Goal: Task Accomplishment & Management: Use online tool/utility

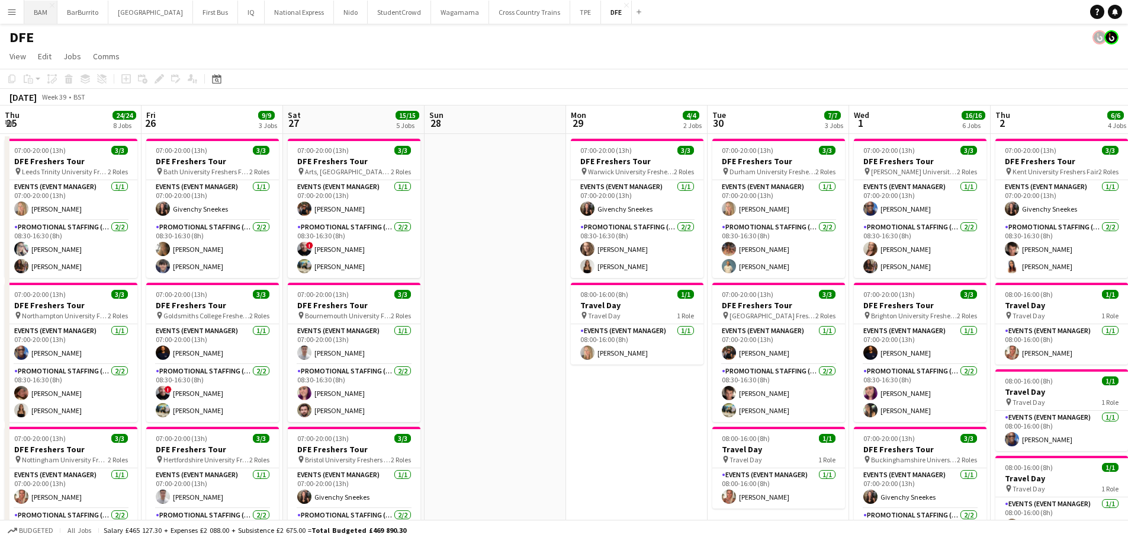
scroll to position [0, 374]
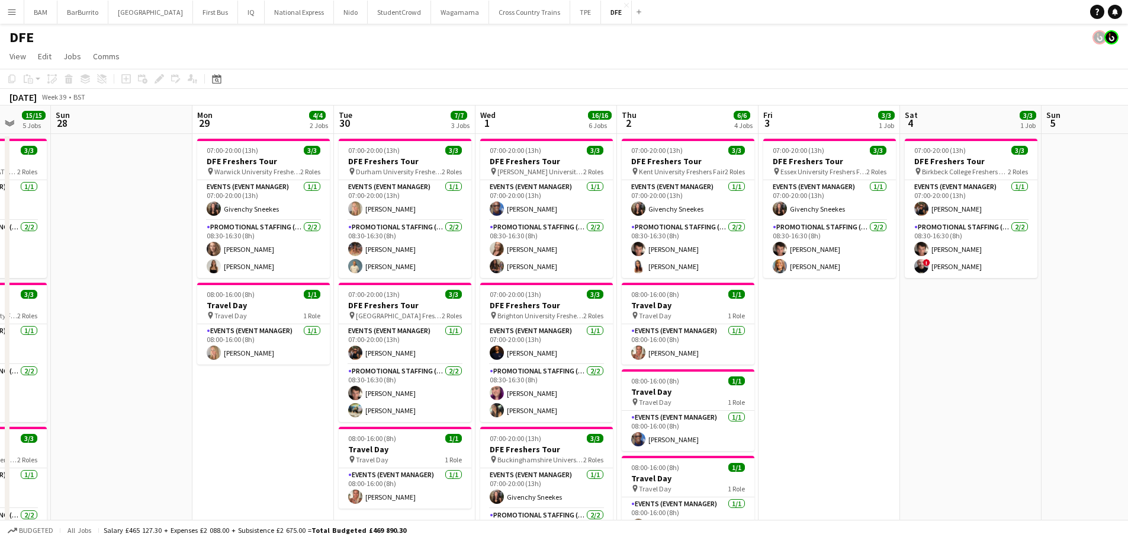
click at [11, 5] on button "Menu" at bounding box center [12, 12] width 24 height 24
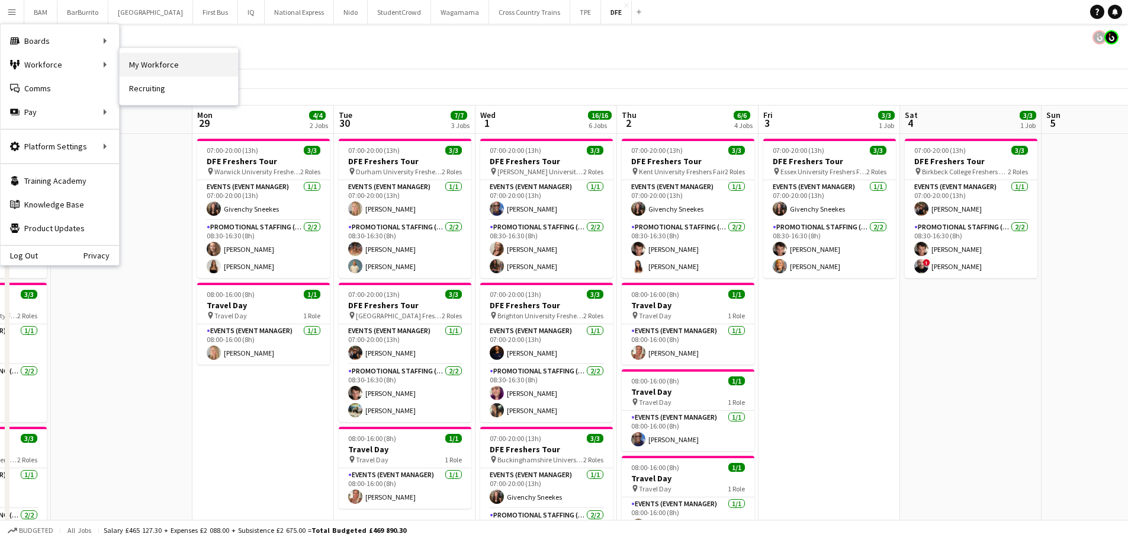
click at [132, 60] on link "My Workforce" at bounding box center [179, 65] width 118 height 24
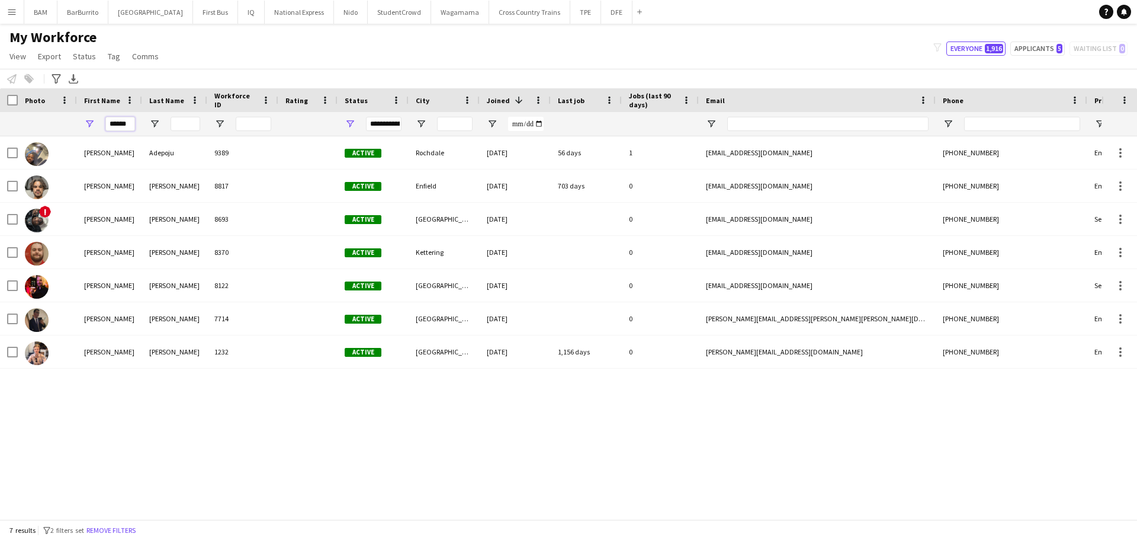
drag, startPoint x: 129, startPoint y: 123, endPoint x: 62, endPoint y: 122, distance: 67.5
click at [62, 122] on div "******" at bounding box center [642, 124] width 1284 height 24
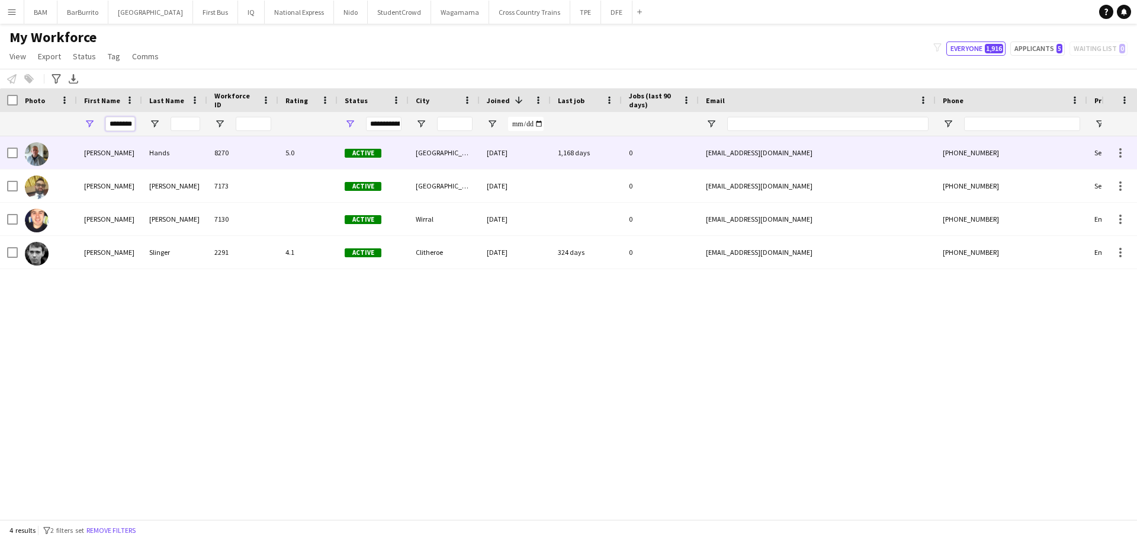
type input "********"
click at [168, 152] on div "Hands" at bounding box center [174, 152] width 65 height 33
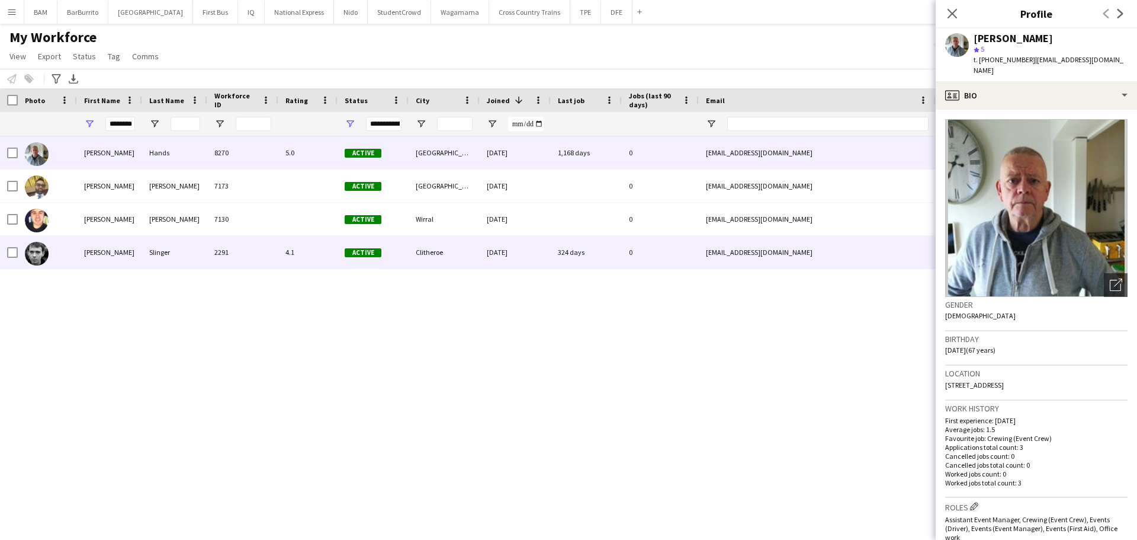
click at [194, 260] on div "Slinger" at bounding box center [174, 252] width 65 height 33
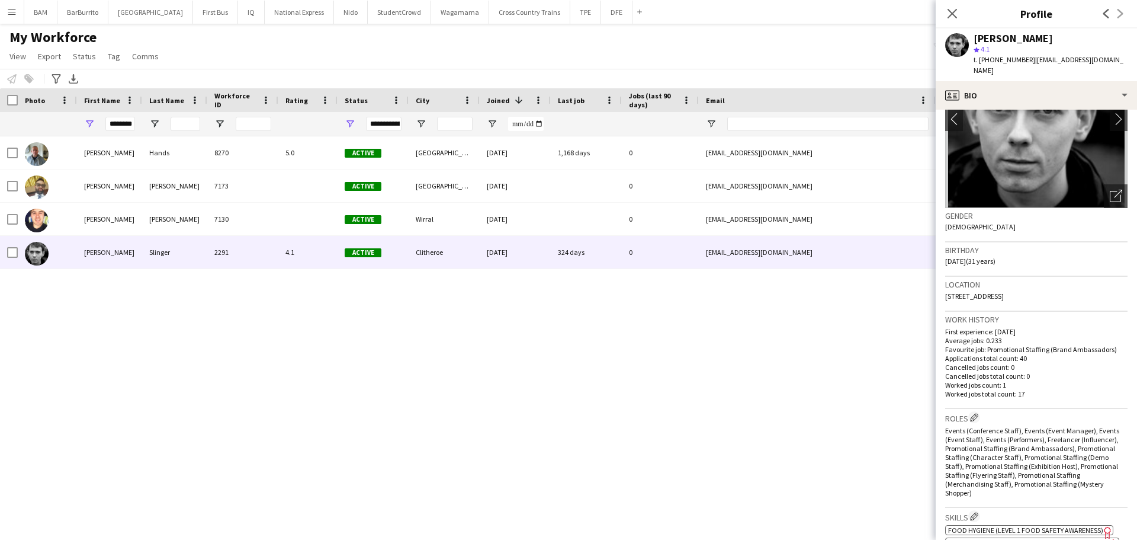
scroll to position [237, 0]
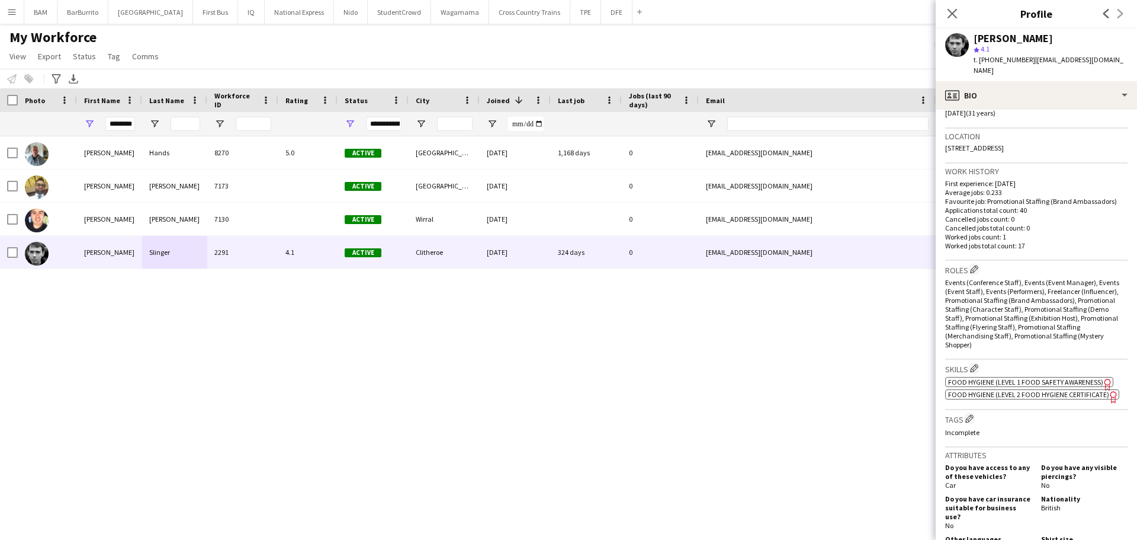
click at [1052, 390] on span "Food Hygiene (Level 2 Food Hygiene Certificate)" at bounding box center [1028, 394] width 161 height 9
click at [601, 14] on button "DFE Close" at bounding box center [616, 12] width 31 height 23
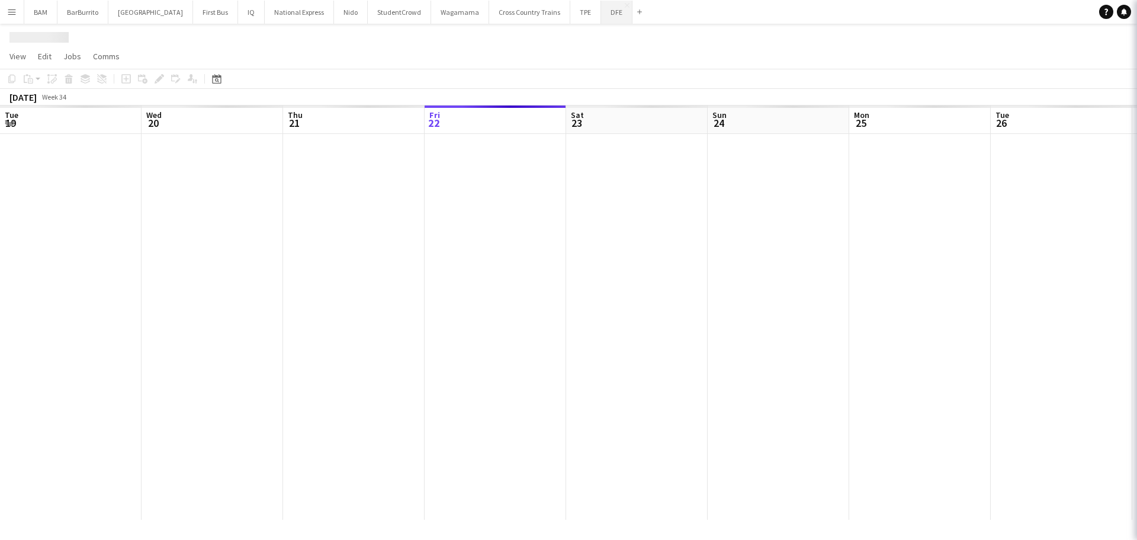
scroll to position [0, 283]
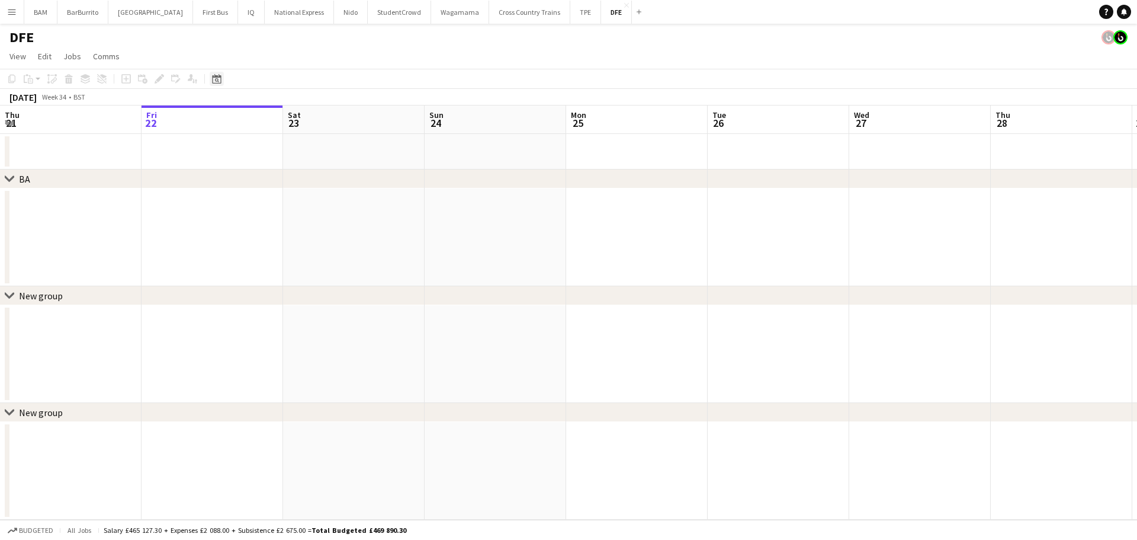
click at [217, 81] on icon "Date picker" at bounding box center [216, 78] width 9 height 9
click at [312, 120] on span "Next month" at bounding box center [313, 120] width 24 height 24
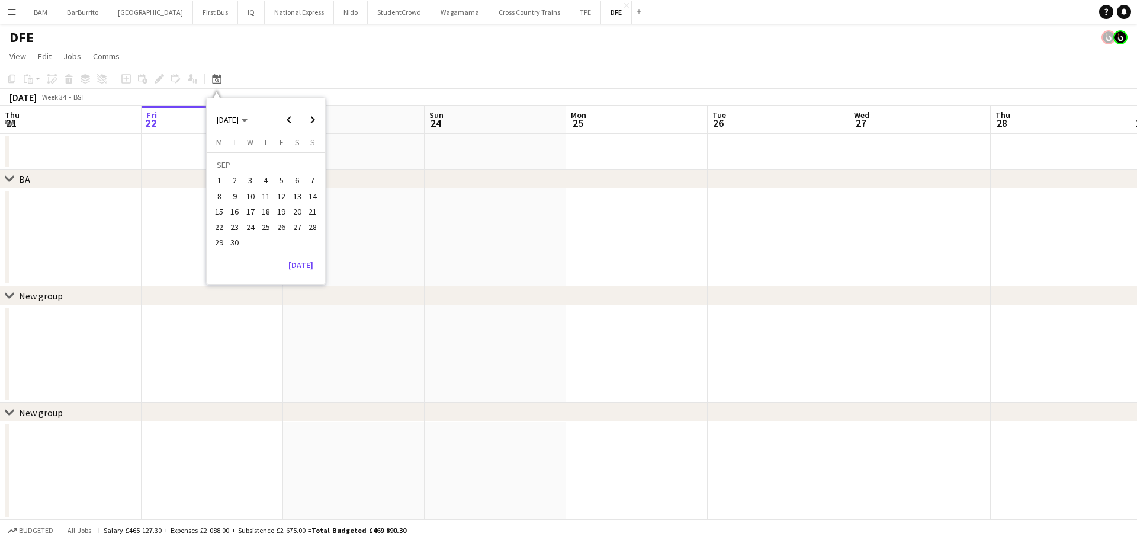
click at [259, 204] on button "18" at bounding box center [265, 211] width 15 height 15
